Goal: Go to known website: Access a specific website the user already knows

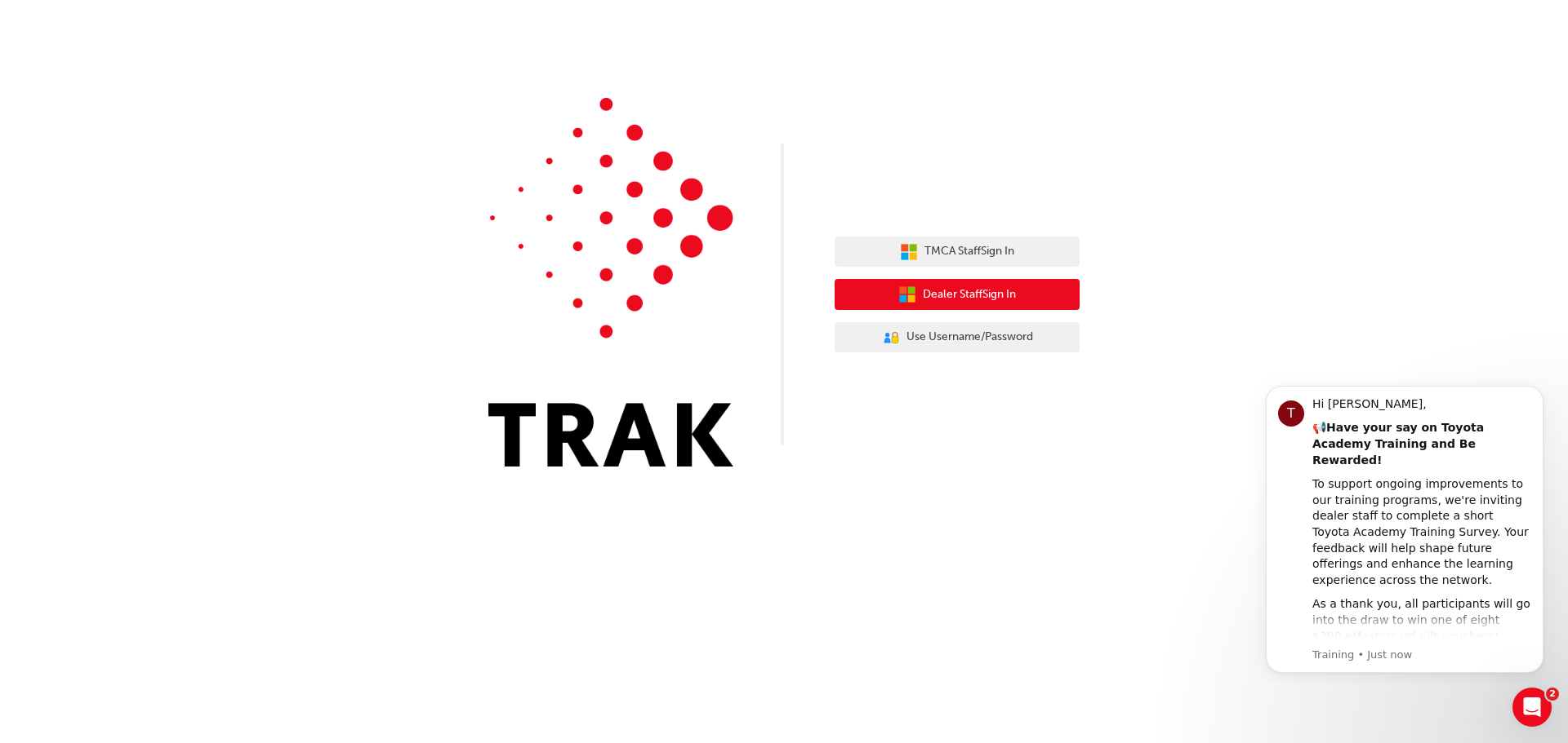
click at [948, 300] on span "Dealer Staff Sign In" at bounding box center [969, 295] width 93 height 19
